Goal: Task Accomplishment & Management: Use online tool/utility

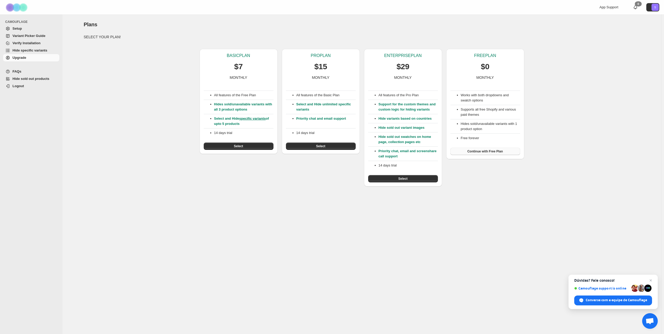
click at [484, 154] on button "Continue with Free Plan" at bounding box center [485, 151] width 70 height 7
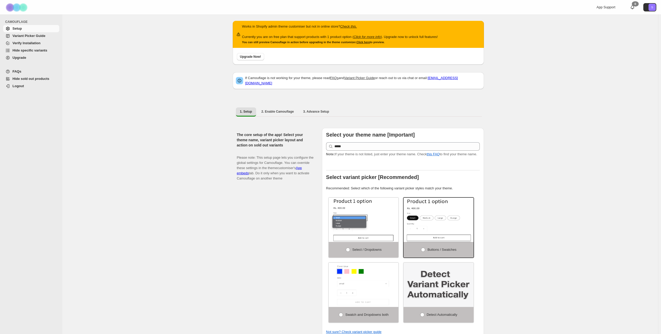
click at [24, 53] on link "Hide specific variants" at bounding box center [31, 50] width 56 height 7
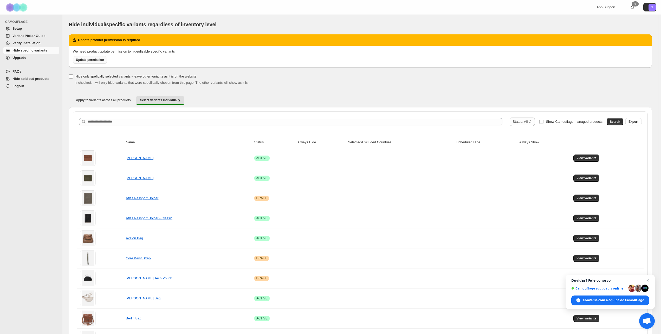
click at [92, 60] on span "Update permission" at bounding box center [90, 60] width 28 height 4
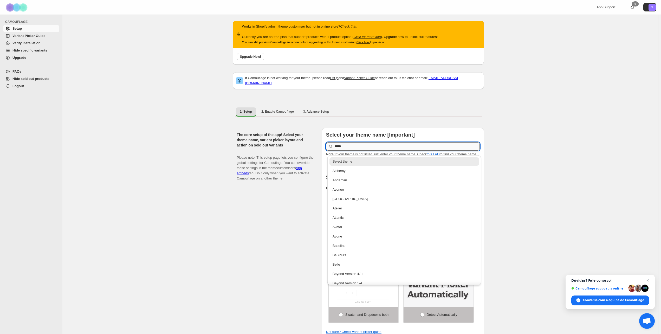
drag, startPoint x: 371, startPoint y: 144, endPoint x: 389, endPoint y: 145, distance: 18.8
click at [389, 145] on input "*****" at bounding box center [407, 146] width 145 height 8
click at [537, 156] on div "Works in Shopify admin theme customiser but not in online store? Check this. Cu…" at bounding box center [360, 329] width 596 height 628
click at [411, 142] on input "*****" at bounding box center [407, 146] width 145 height 8
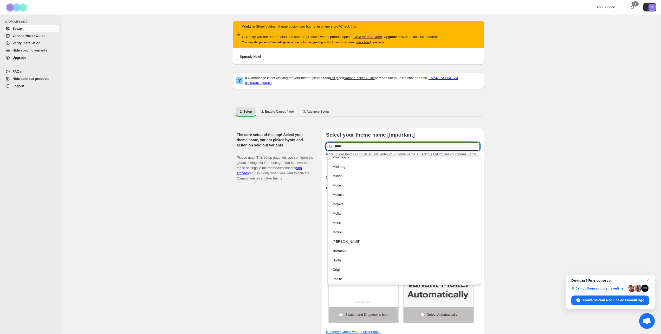
click at [543, 180] on div "Works in Shopify admin theme customiser but not in online store? Check this. Cu…" at bounding box center [360, 329] width 596 height 628
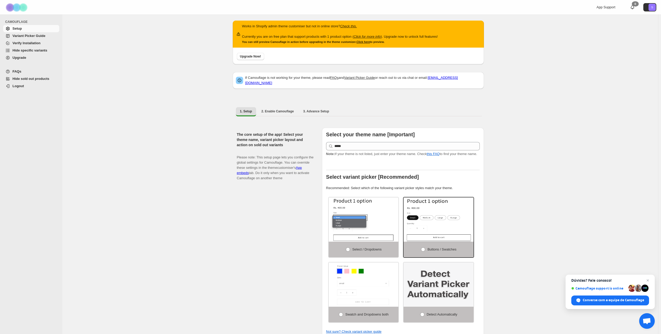
scroll to position [0, 0]
click at [39, 52] on span "Hide specific variants" at bounding box center [29, 50] width 35 height 4
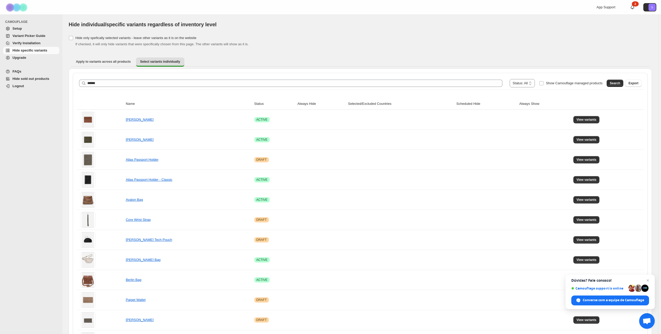
type input "******"
click at [621, 85] on span "Search" at bounding box center [615, 83] width 10 height 4
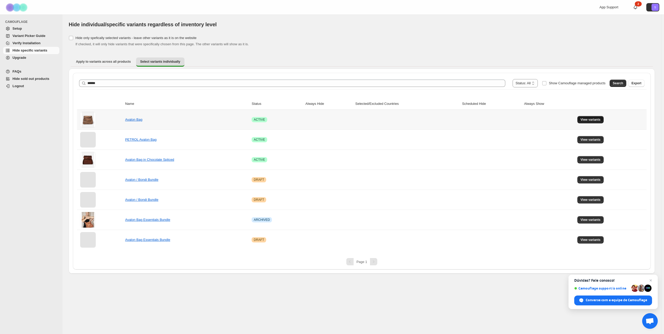
click at [587, 119] on span "View variants" at bounding box center [591, 120] width 20 height 4
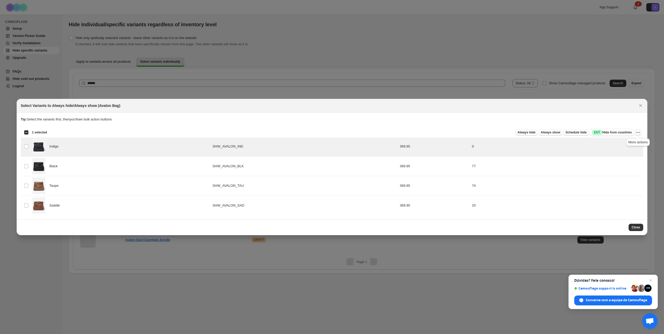
click at [640, 132] on icon "More actions" at bounding box center [637, 132] width 5 height 5
click at [531, 133] on span "Always hide" at bounding box center [527, 132] width 18 height 4
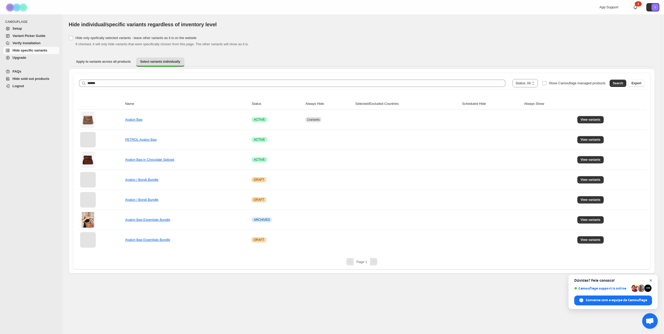
click at [651, 283] on span "Bate-papo" at bounding box center [651, 280] width 7 height 7
click at [311, 121] on span "1 variants" at bounding box center [313, 120] width 13 height 4
click at [132, 118] on link "Avalon Bag" at bounding box center [133, 120] width 17 height 4
click at [601, 119] on button "View variants" at bounding box center [590, 119] width 26 height 7
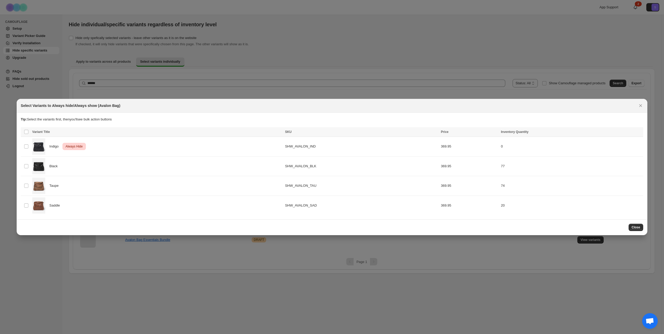
click at [331, 70] on div at bounding box center [332, 167] width 664 height 334
